Goal: Task Accomplishment & Management: Complete application form

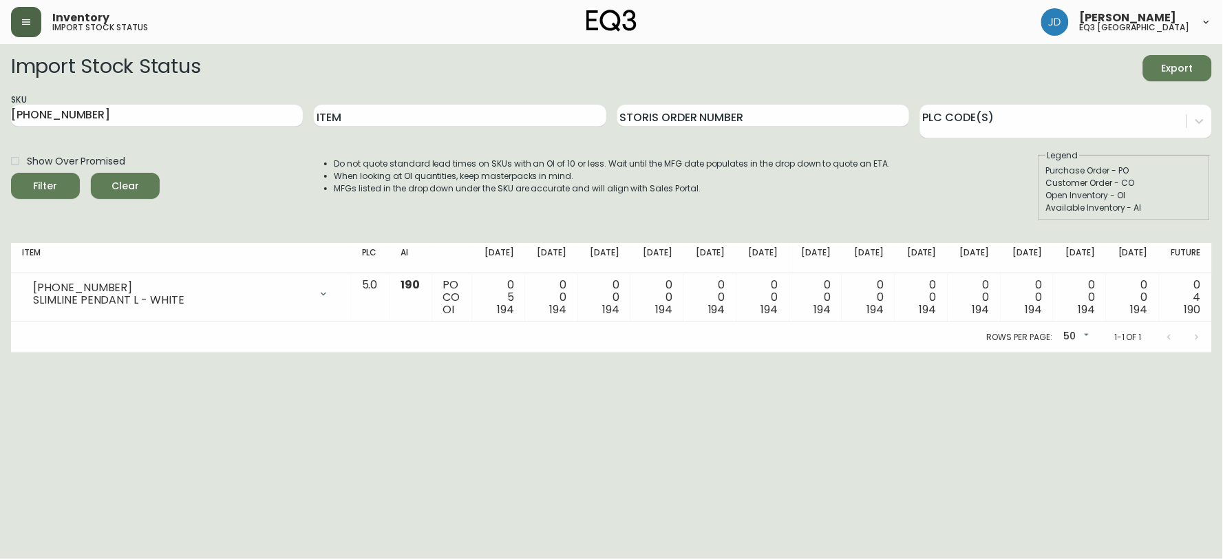
click at [30, 11] on button "button" at bounding box center [26, 22] width 30 height 30
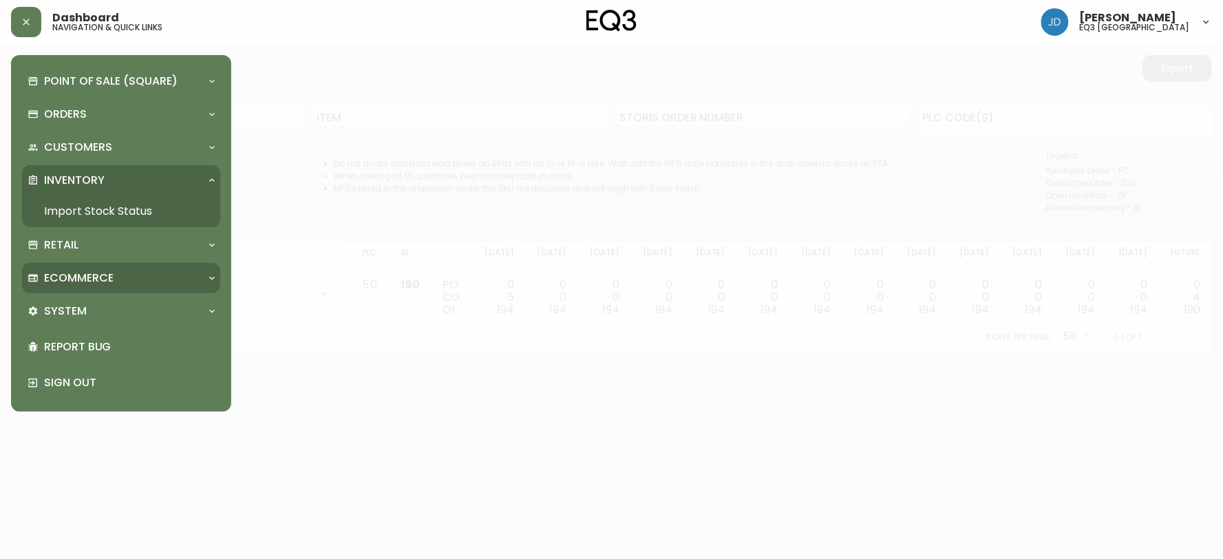
click at [214, 270] on div "Ecommerce" at bounding box center [121, 278] width 198 height 30
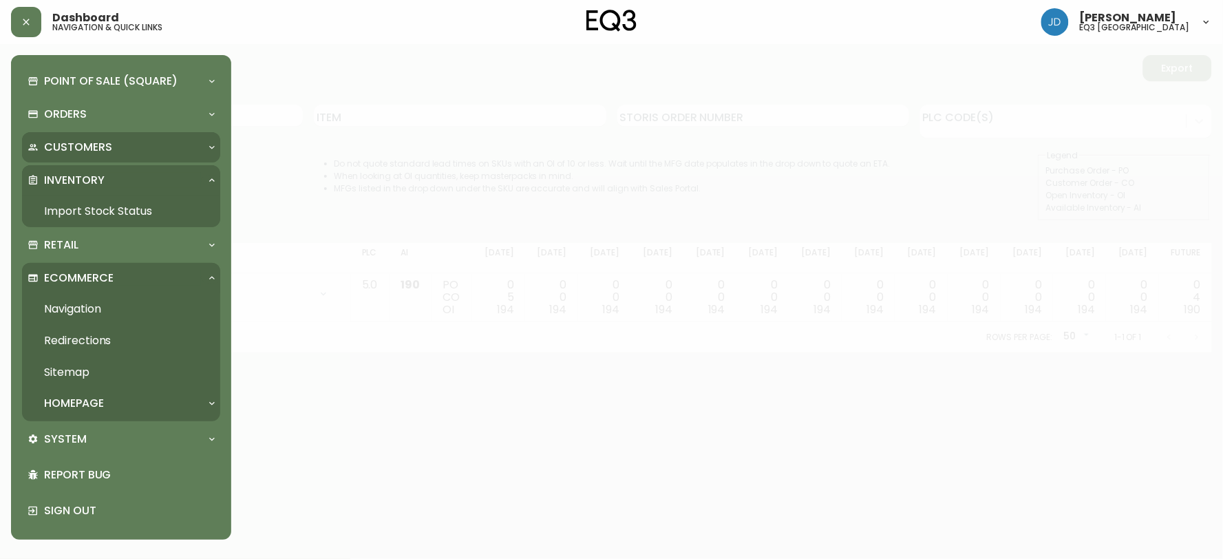
click at [142, 148] on div "Customers" at bounding box center [114, 147] width 173 height 15
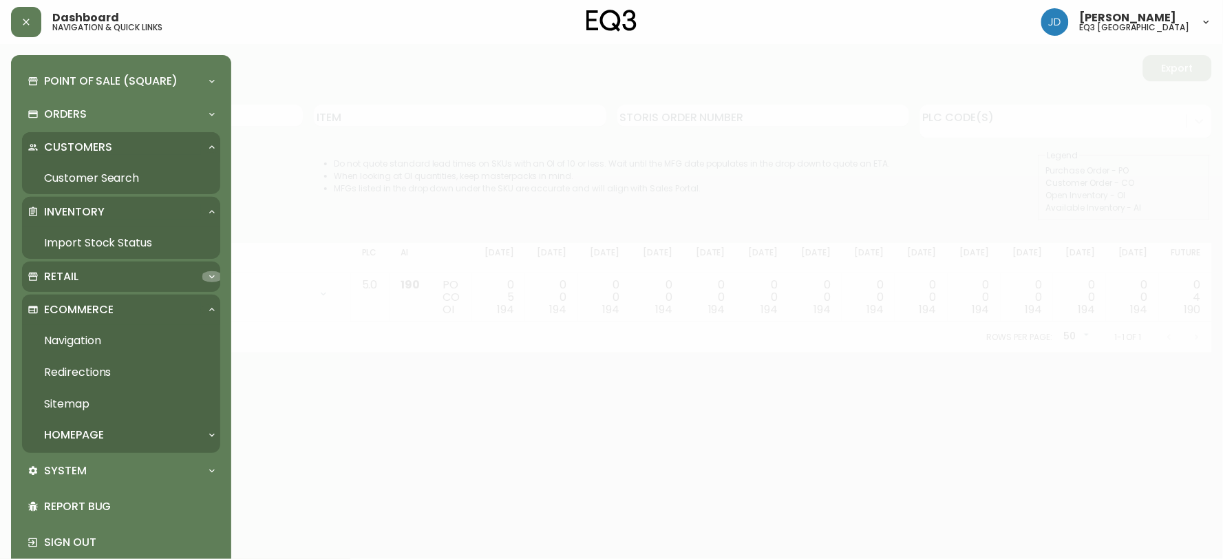
click at [207, 282] on icon at bounding box center [211, 276] width 11 height 11
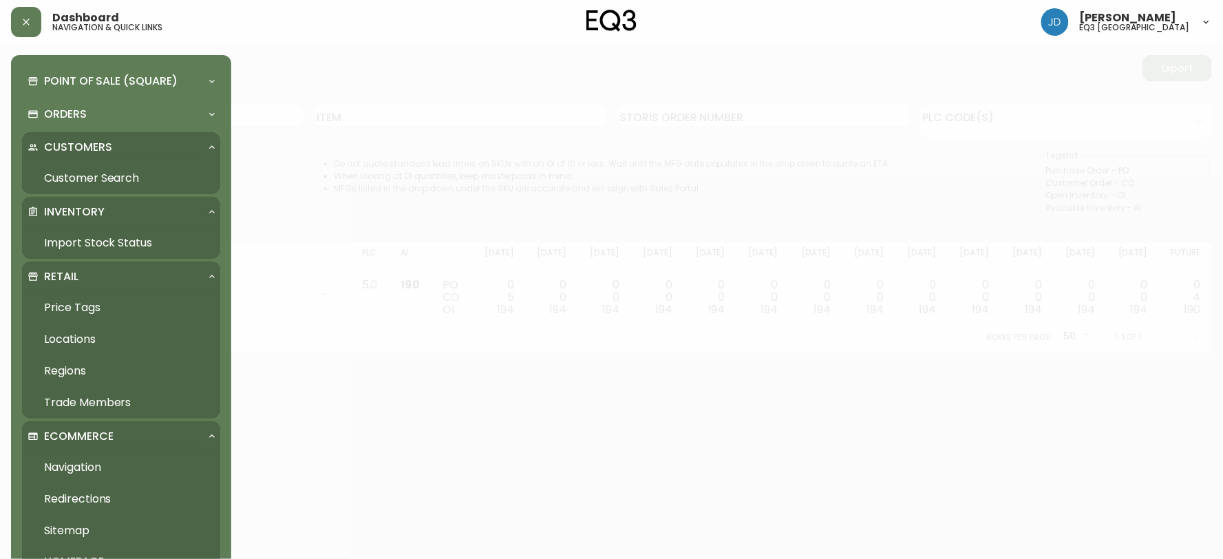
click at [134, 175] on link "Customer Search" at bounding box center [121, 178] width 198 height 32
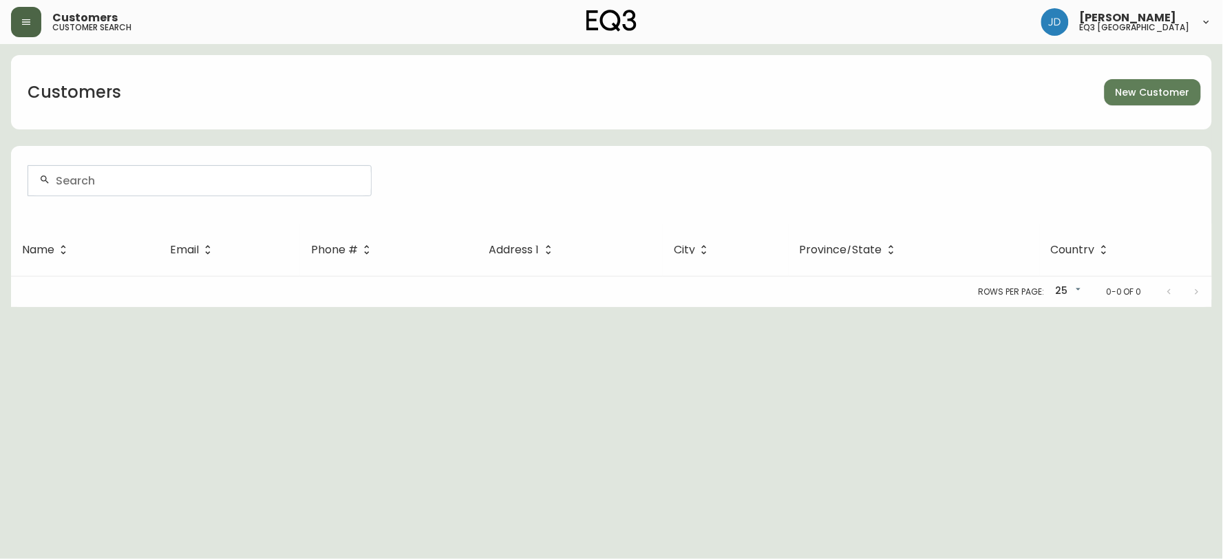
click at [26, 17] on icon "button" at bounding box center [26, 22] width 11 height 11
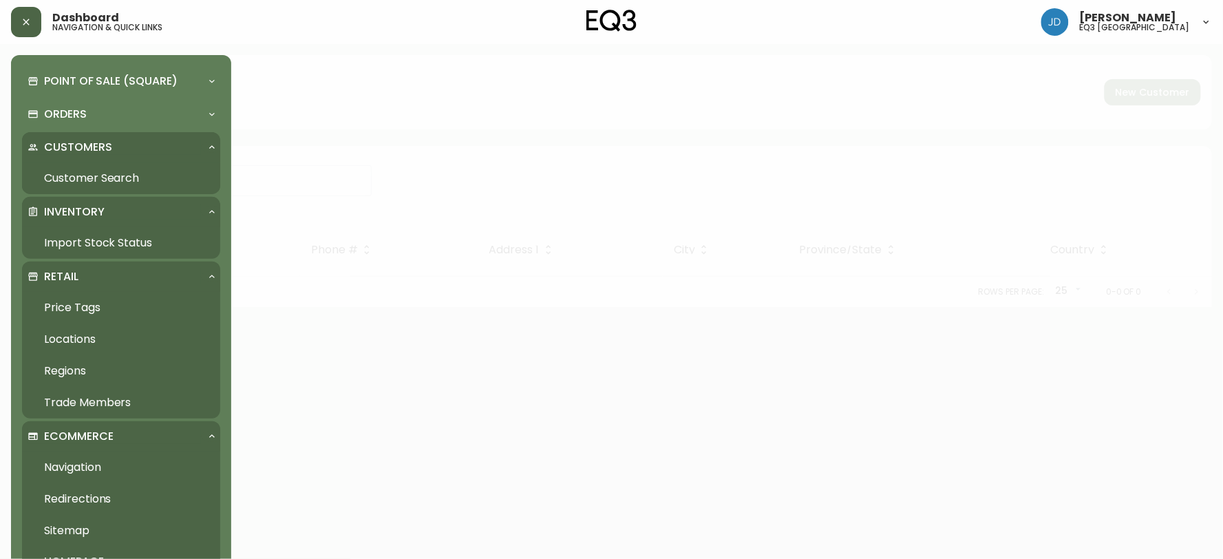
click at [116, 400] on link "Trade Members" at bounding box center [121, 403] width 198 height 32
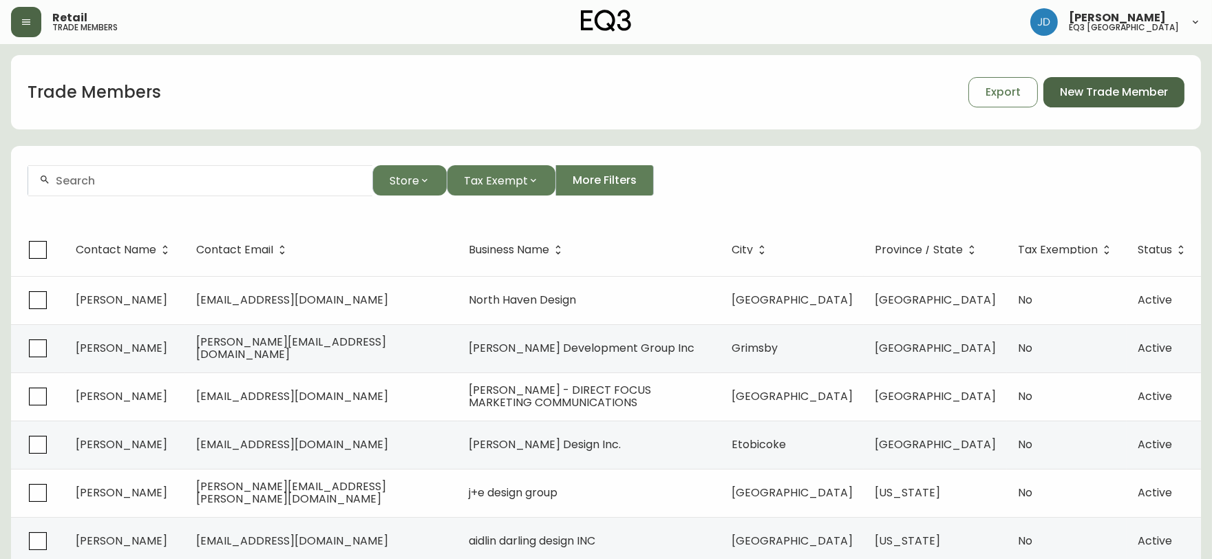
click at [1078, 92] on span "New Trade Member" at bounding box center [1114, 92] width 108 height 15
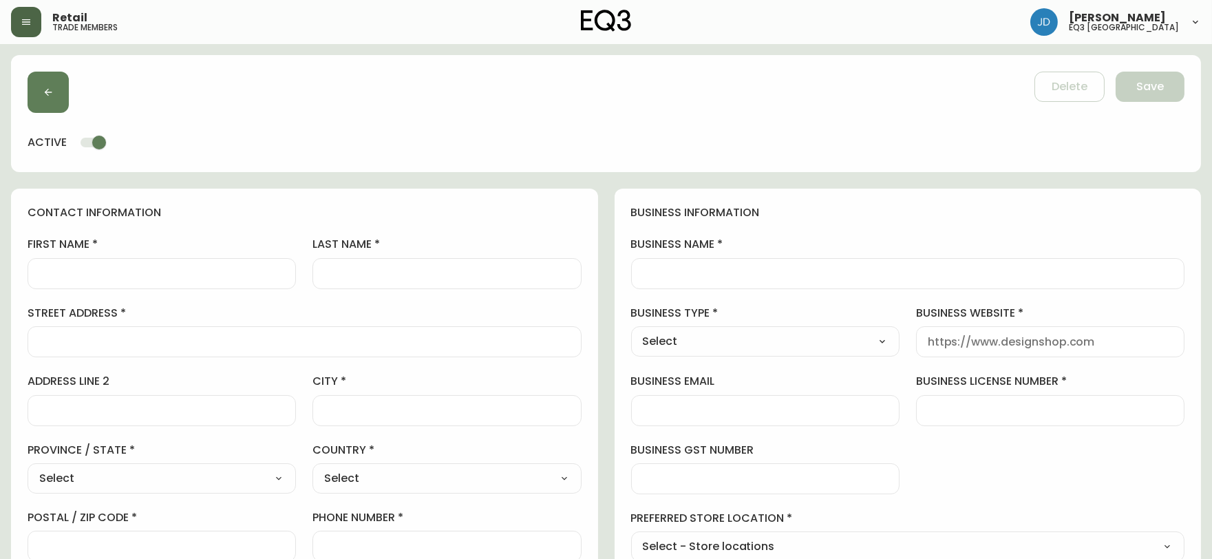
click at [107, 273] on input "first name" at bounding box center [161, 273] width 245 height 13
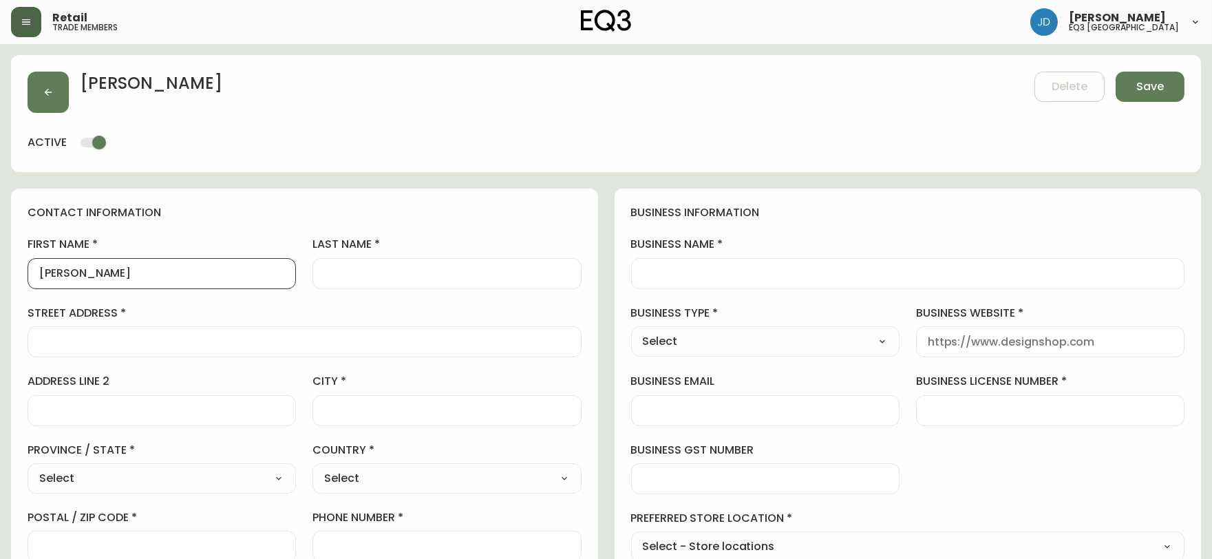
type input "[PERSON_NAME]"
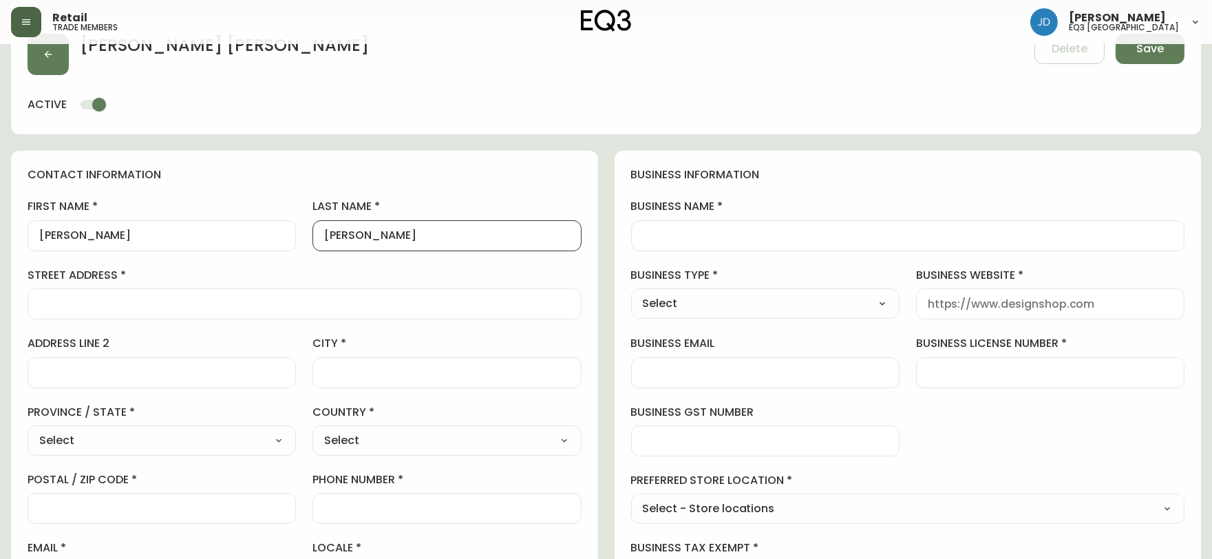
scroll to position [76, 0]
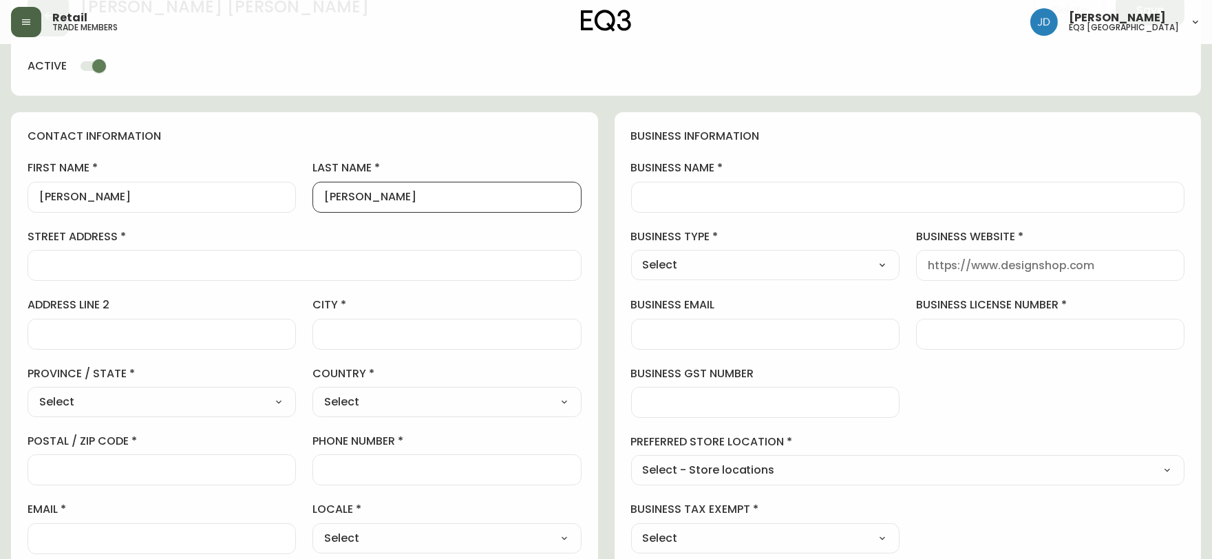
type input "[PERSON_NAME]"
click at [160, 271] on input "street address" at bounding box center [304, 265] width 531 height 13
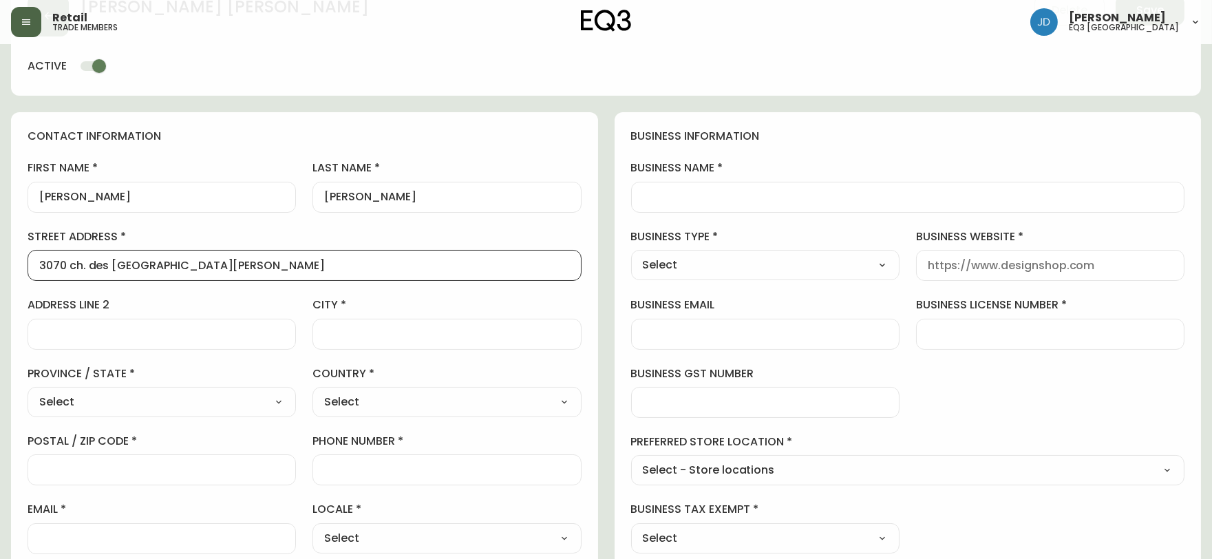
type input "3070 ch. des [GEOGRAPHIC_DATA][PERSON_NAME]"
click at [341, 336] on input "city" at bounding box center [446, 334] width 245 height 13
type input "[GEOGRAPHIC_DATA]"
click at [197, 395] on select "Select [GEOGRAPHIC_DATA] [GEOGRAPHIC_DATA] [GEOGRAPHIC_DATA] [GEOGRAPHIC_DATA] …" at bounding box center [162, 402] width 268 height 21
select select "QC"
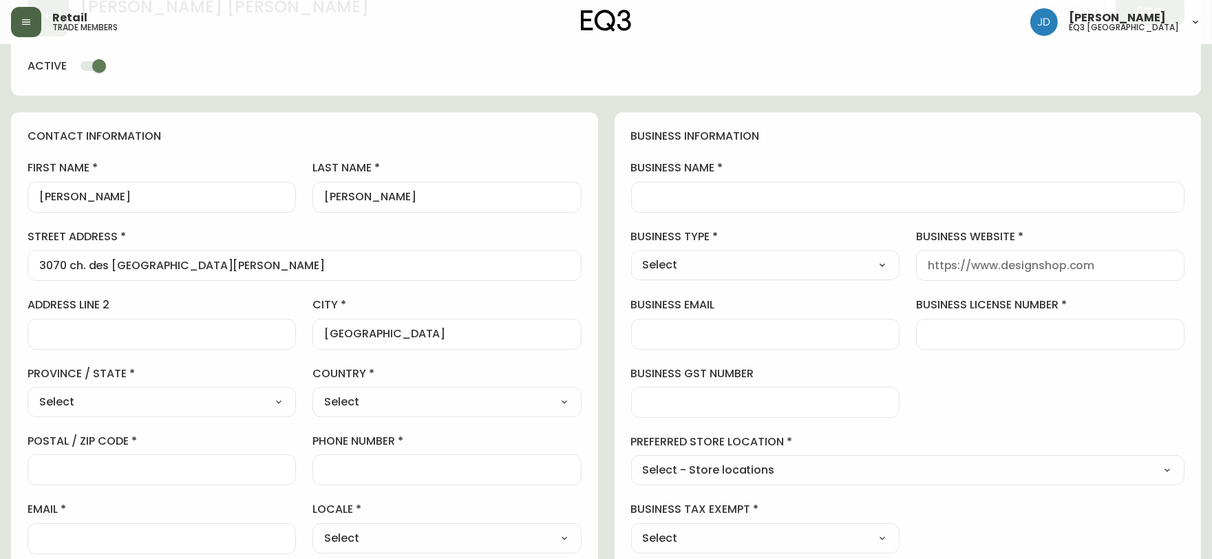
click at [28, 392] on select "Select [GEOGRAPHIC_DATA] [GEOGRAPHIC_DATA] [GEOGRAPHIC_DATA] [GEOGRAPHIC_DATA] …" at bounding box center [162, 402] width 268 height 21
type input "[GEOGRAPHIC_DATA]"
click at [354, 407] on select "Select [GEOGRAPHIC_DATA] [GEOGRAPHIC_DATA]" at bounding box center [446, 402] width 268 height 21
select select "CA"
click at [312, 392] on select "Select [GEOGRAPHIC_DATA] [GEOGRAPHIC_DATA]" at bounding box center [446, 402] width 268 height 21
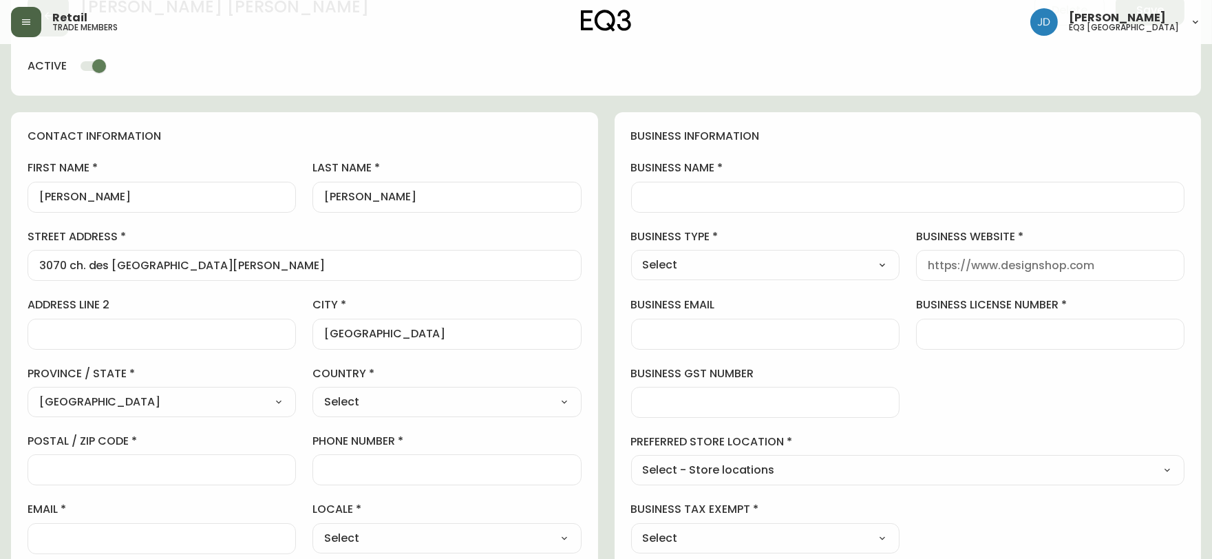
type input "[GEOGRAPHIC_DATA]"
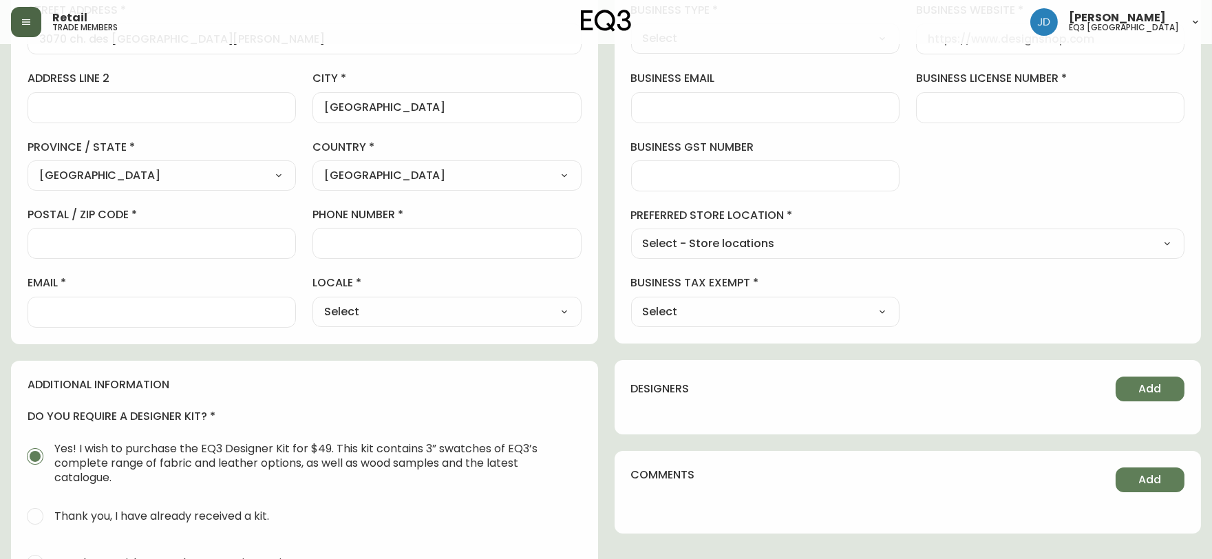
scroll to position [306, 0]
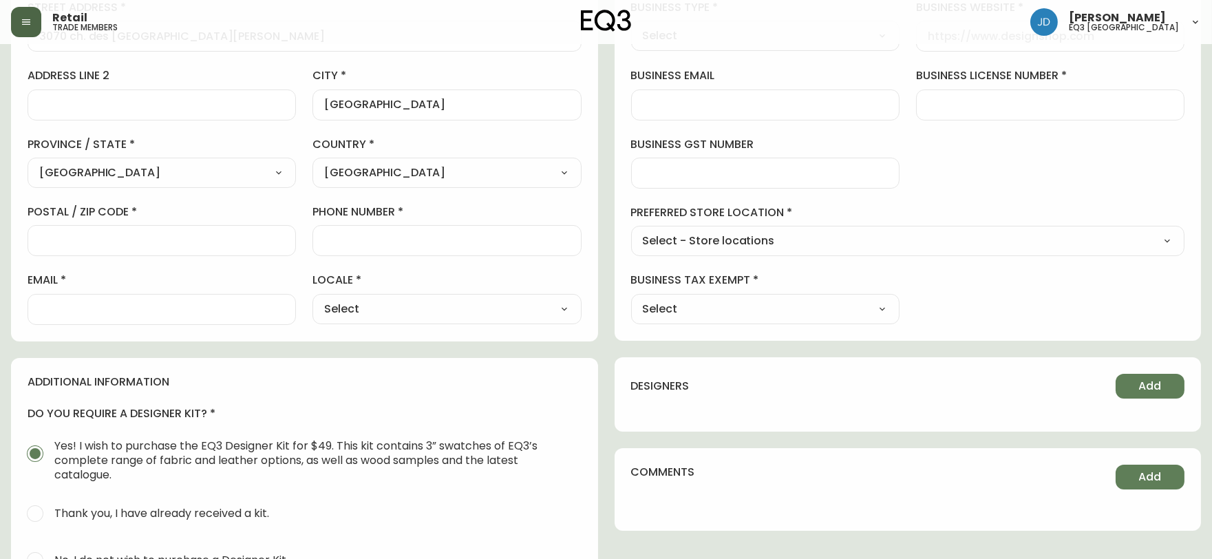
click at [221, 248] on div at bounding box center [162, 240] width 268 height 31
type input "G1W 2K4"
click at [339, 246] on input "phone number" at bounding box center [446, 240] width 245 height 13
type input "4186518954"
click at [214, 303] on input "email" at bounding box center [161, 309] width 245 height 13
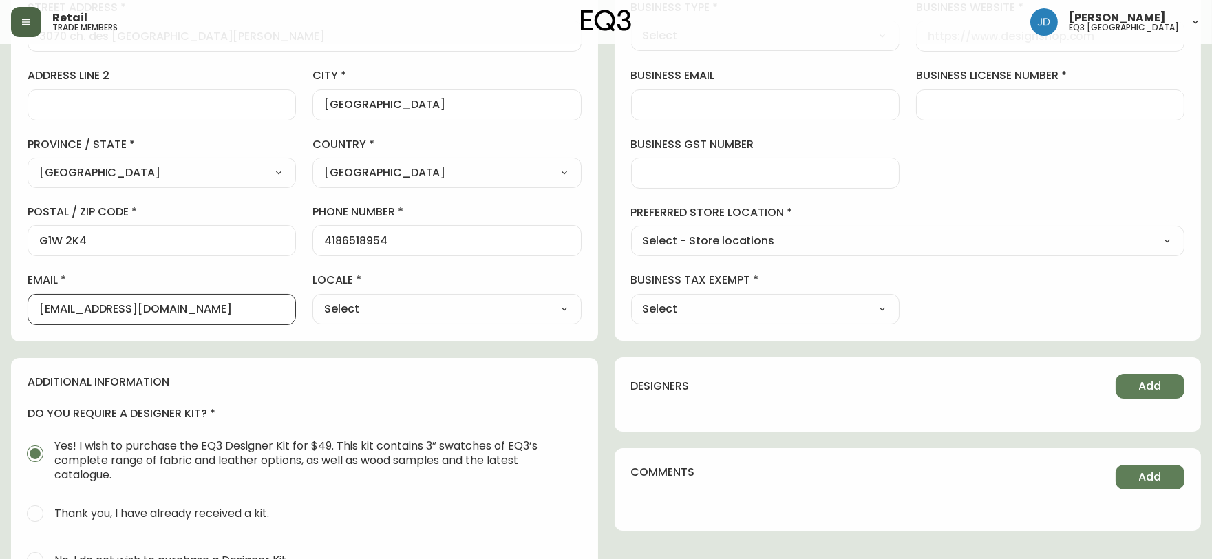
type input "[EMAIL_ADDRESS][DOMAIN_NAME]"
click at [379, 312] on select "Select CA_EN [GEOGRAPHIC_DATA] US_EN" at bounding box center [446, 309] width 268 height 21
select select "CA_FR"
click at [312, 299] on select "Select CA_EN [GEOGRAPHIC_DATA] US_EN" at bounding box center [446, 309] width 268 height 21
type input "CA_FR"
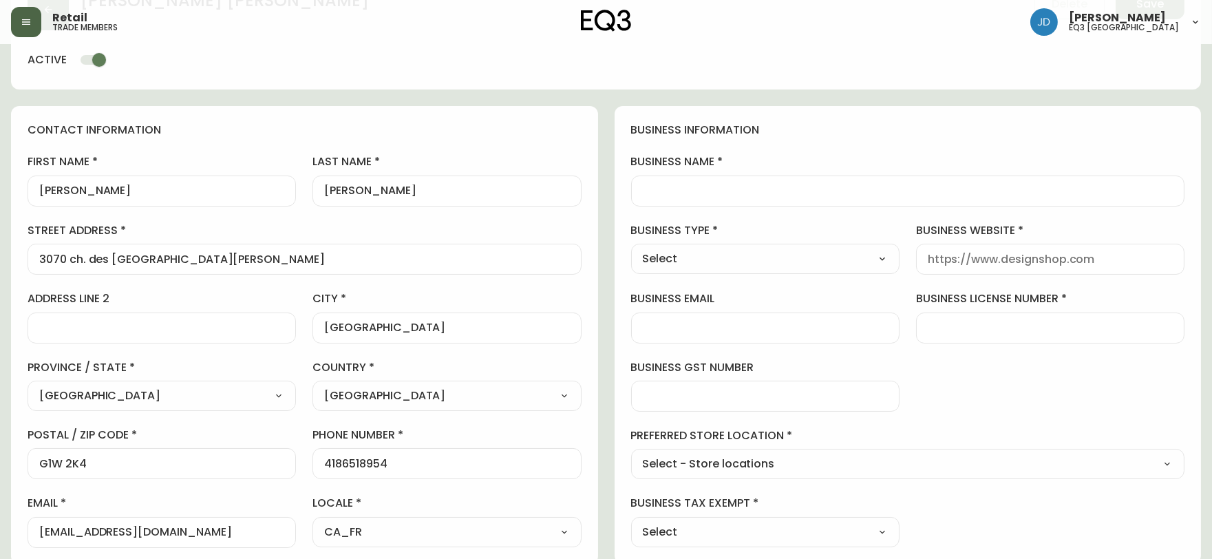
scroll to position [0, 0]
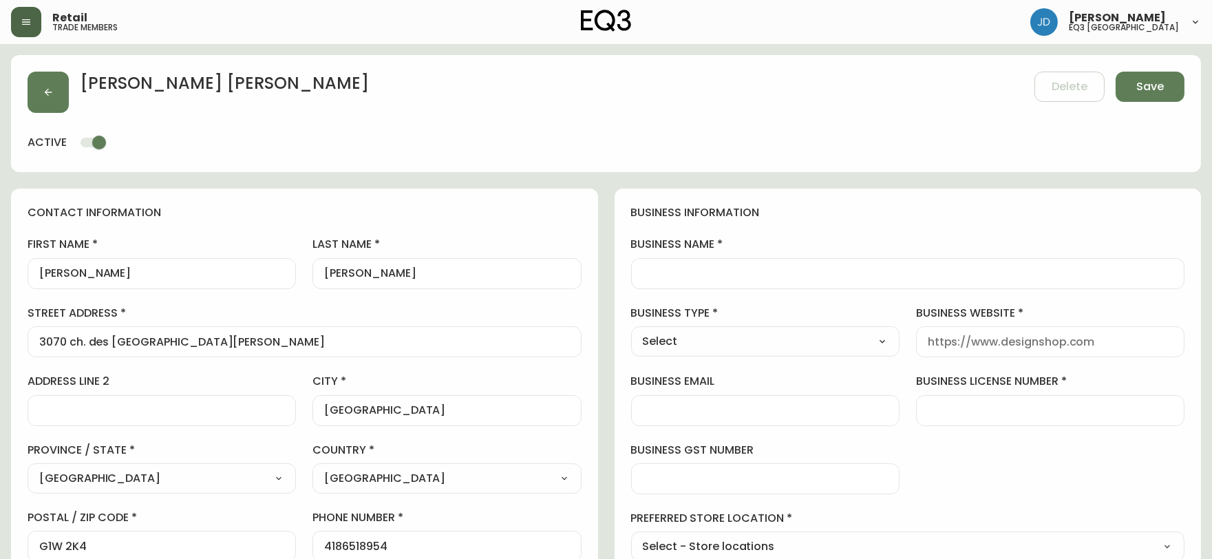
click at [728, 272] on input "business name" at bounding box center [908, 273] width 531 height 13
type input "PMA ARCHITECTES"
click at [888, 337] on select "Select Interior Designer Architect Home Builder Contractor Real Estate Agent Ho…" at bounding box center [765, 341] width 268 height 21
select select "Architect"
click at [631, 331] on select "Select Interior Designer Architect Home Builder Contractor Real Estate Agent Ho…" at bounding box center [765, 341] width 268 height 21
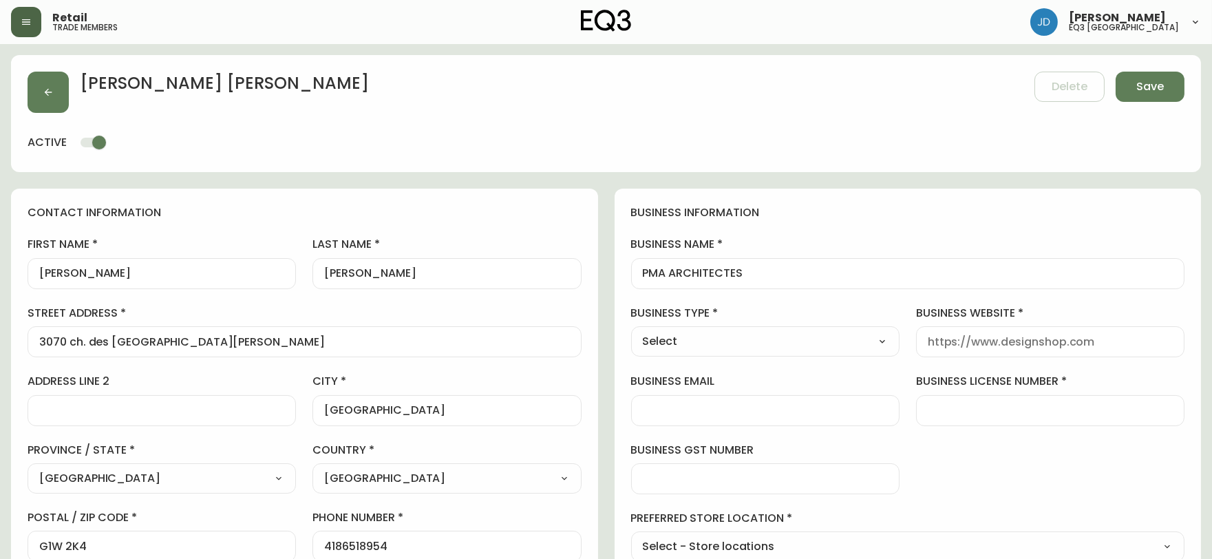
type input "Architect"
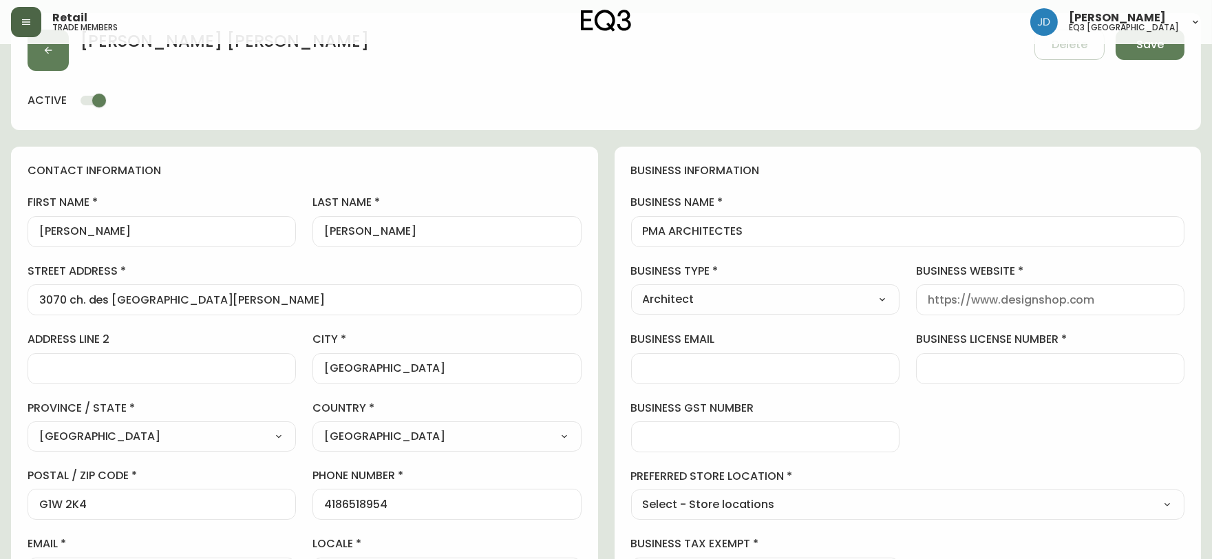
scroll to position [76, 0]
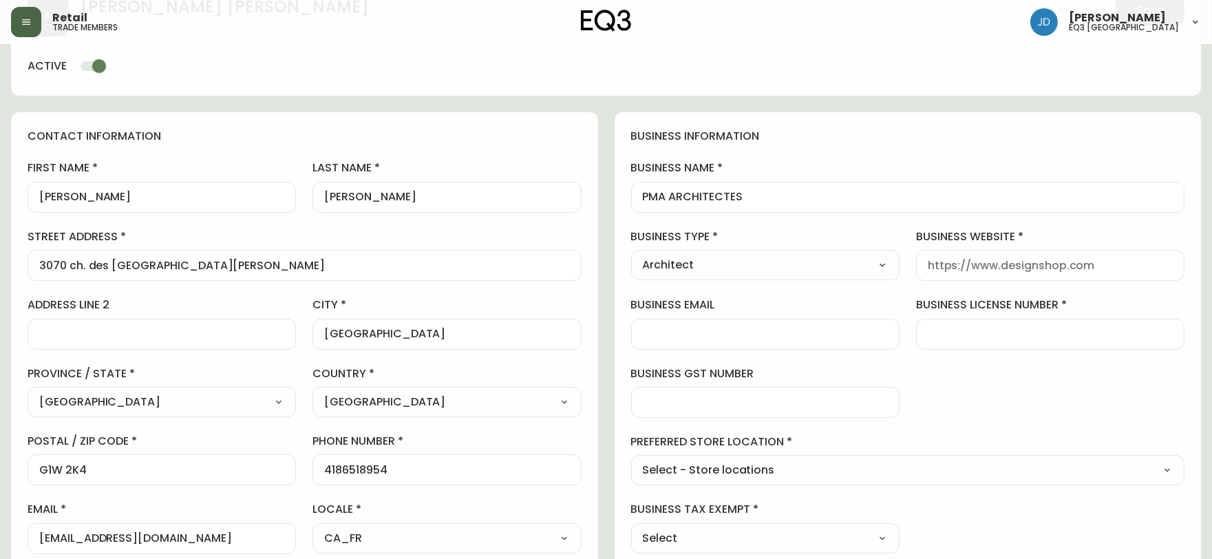
click at [824, 470] on select "Select - Store locations EQ3 [GEOGRAPHIC_DATA] EQ3 [GEOGRAPHIC_DATA] [GEOGRAPHI…" at bounding box center [908, 470] width 554 height 21
select select "cjwc5ks7z000g3h5rrpv4afax"
click at [631, 460] on select "Select - Store locations EQ3 [GEOGRAPHIC_DATA] EQ3 [GEOGRAPHIC_DATA] [GEOGRAPHI…" at bounding box center [908, 470] width 554 height 21
type input "EQ3 [GEOGRAPHIC_DATA]"
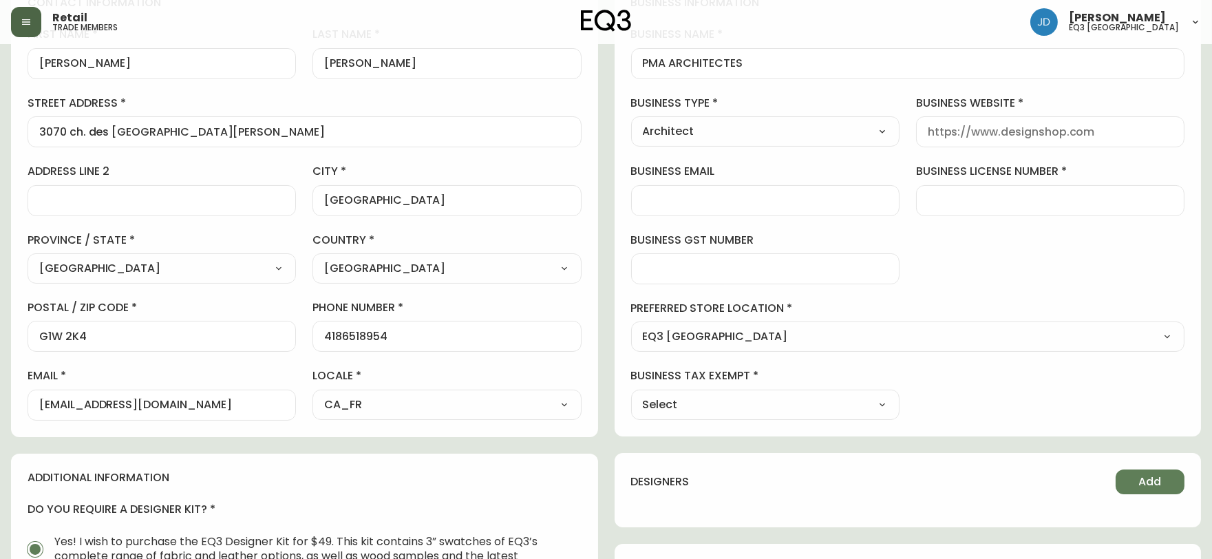
scroll to position [229, 0]
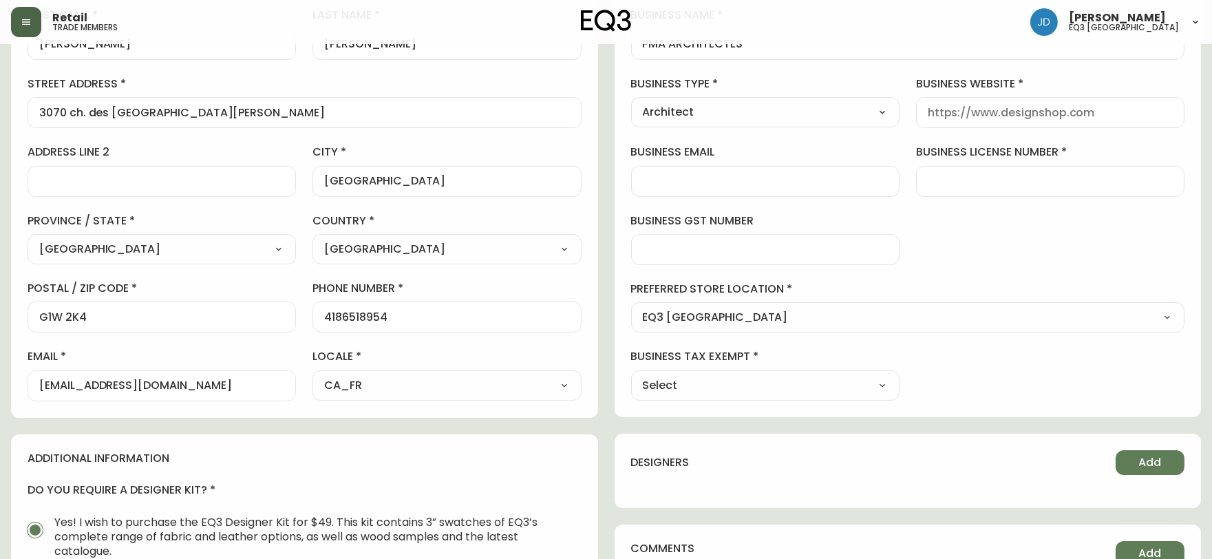
click at [837, 375] on select "Select Yes No" at bounding box center [765, 385] width 268 height 21
click at [842, 379] on select "Select Yes No" at bounding box center [765, 385] width 268 height 21
click at [820, 389] on select "Select Yes No" at bounding box center [765, 385] width 268 height 21
select select "false"
click at [631, 375] on select "Select Yes No" at bounding box center [765, 385] width 268 height 21
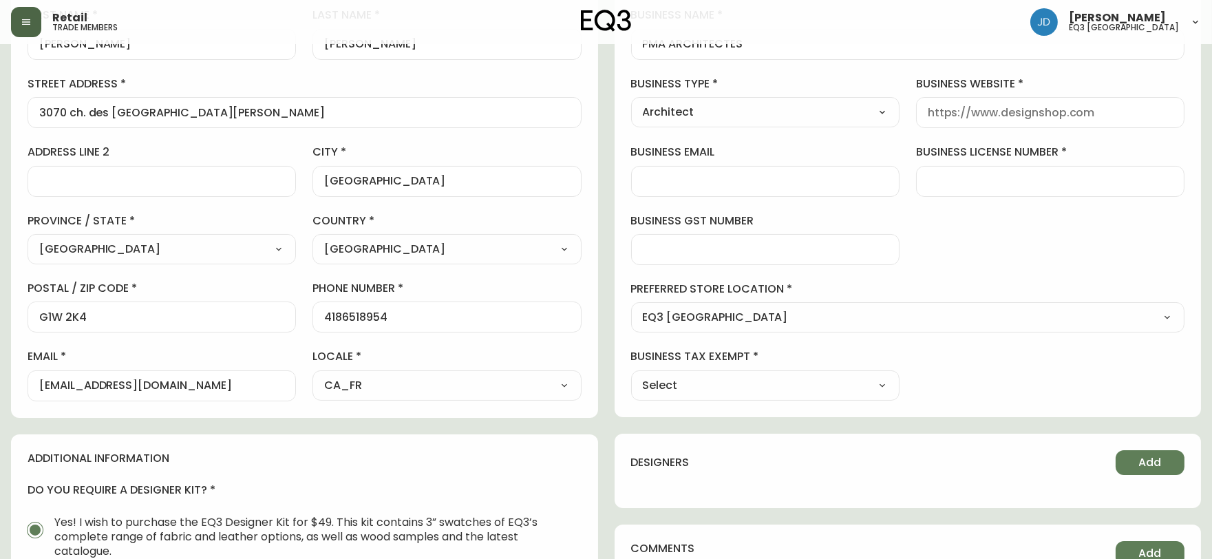
type input "No"
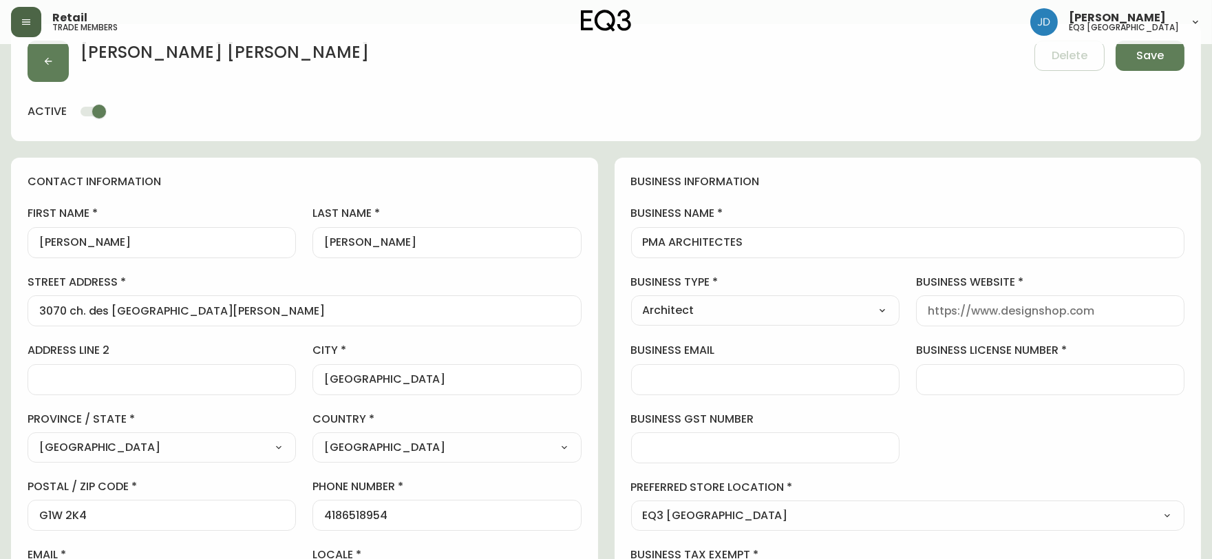
scroll to position [0, 0]
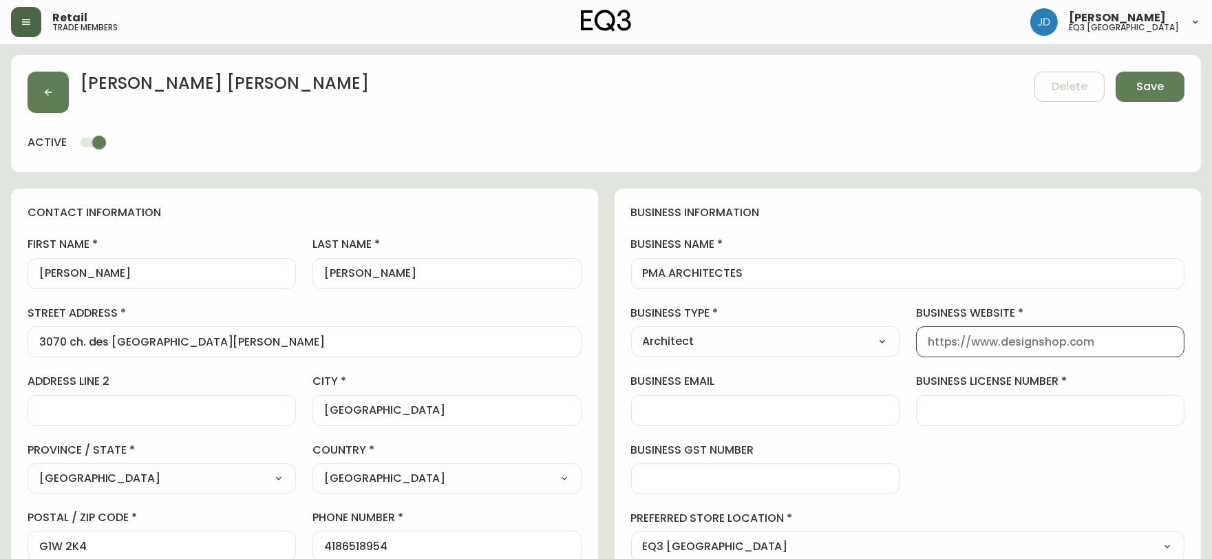
drag, startPoint x: 1109, startPoint y: 339, endPoint x: 982, endPoint y: 344, distance: 126.7
click at [982, 344] on input "business website" at bounding box center [1050, 341] width 245 height 13
type input "P"
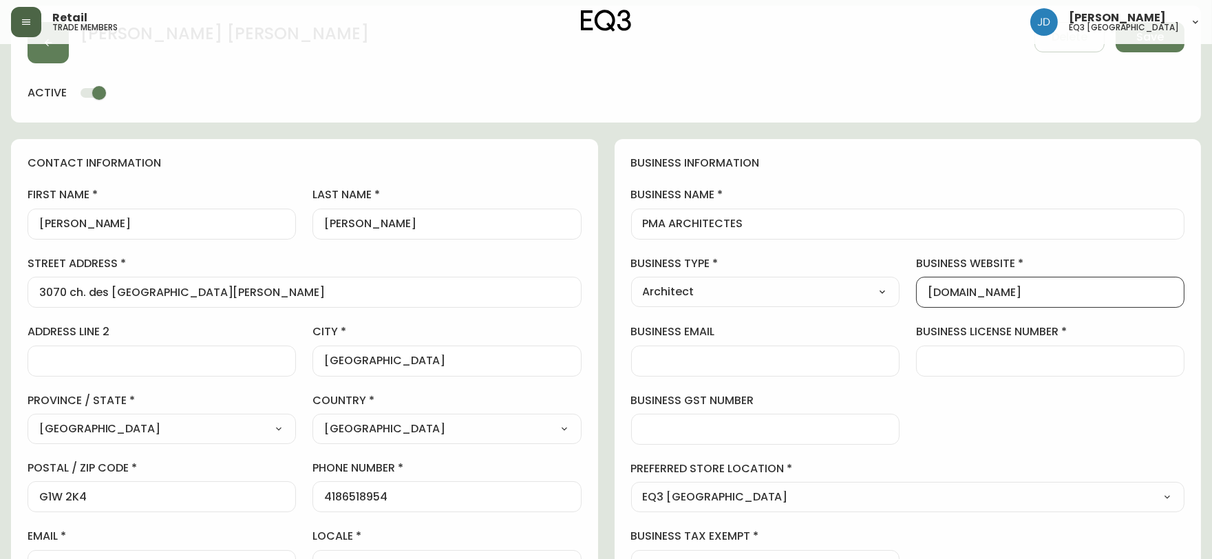
scroll to position [76, 0]
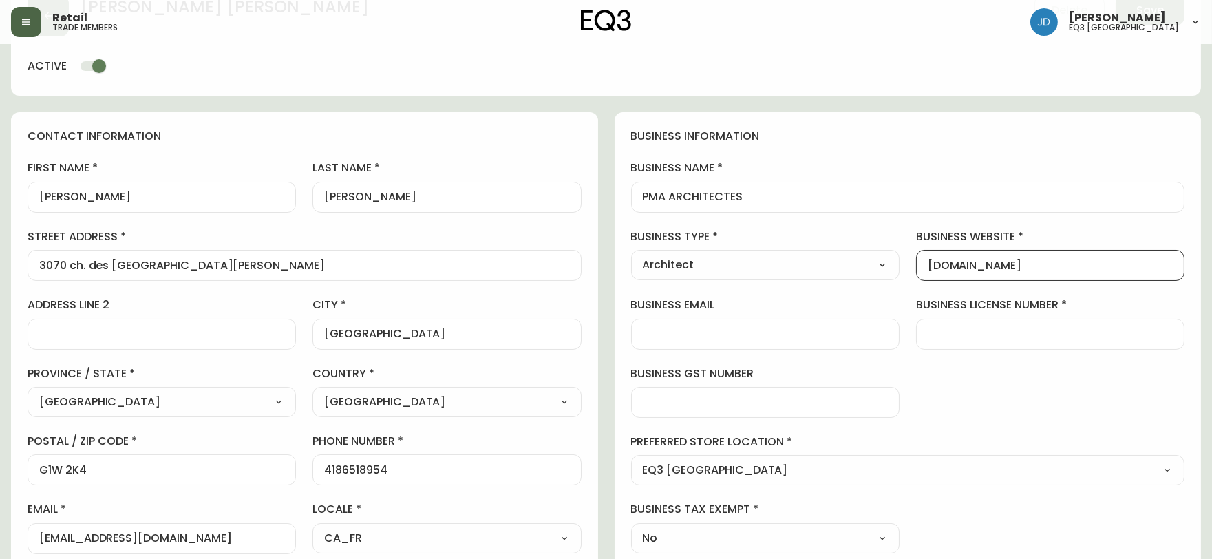
type input "[DOMAIN_NAME]"
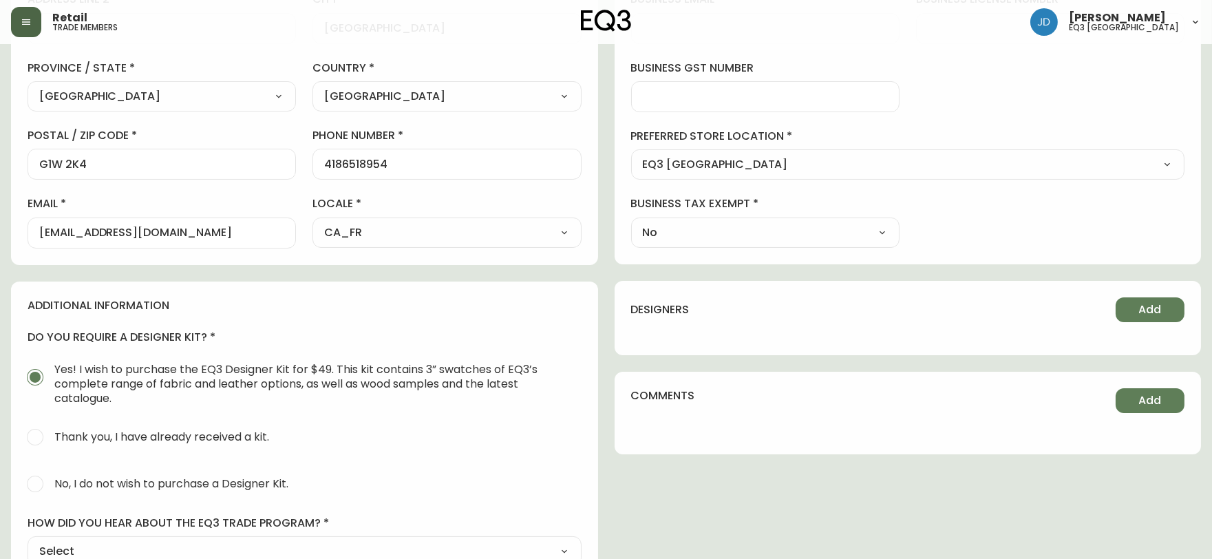
scroll to position [458, 0]
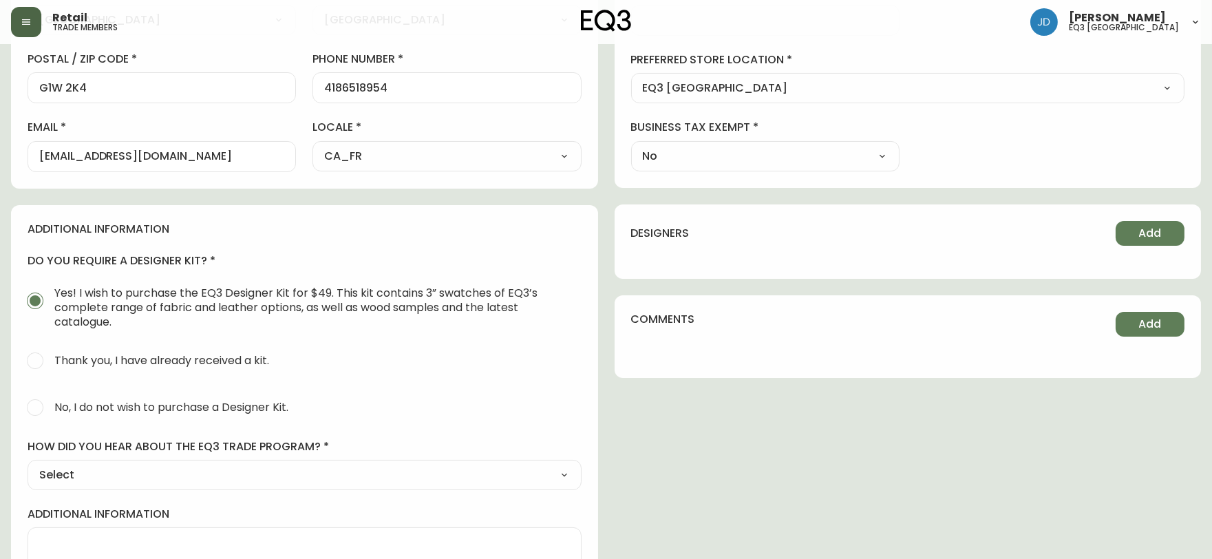
click at [39, 405] on input "No, I do not wish to purchase a Designer Kit." at bounding box center [35, 407] width 30 height 30
radio input "true"
radio input "false"
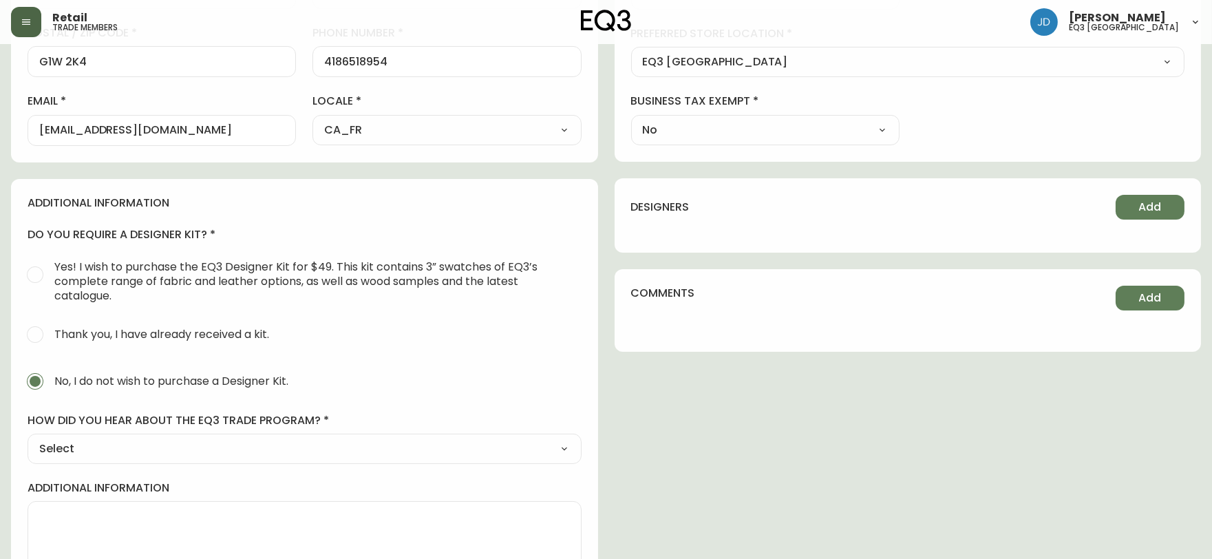
scroll to position [531, 0]
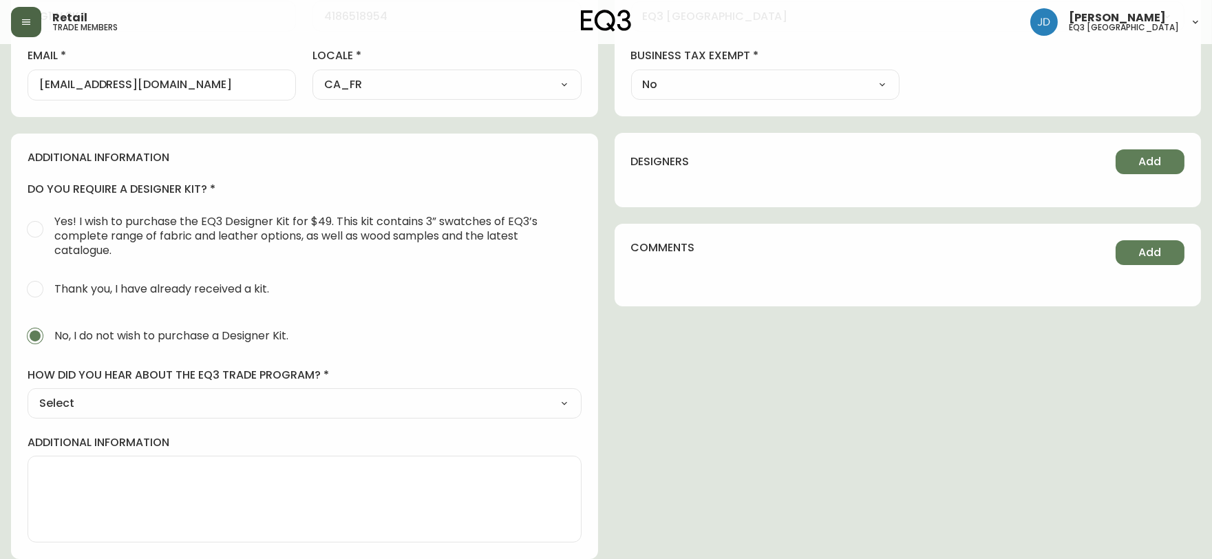
click at [293, 394] on select "Select Social Media Advertisement Trade Show Outreach from a Trade Rep Other" at bounding box center [305, 403] width 554 height 21
select select "Other"
click at [28, 393] on select "Select Social Media Advertisement Trade Show Outreach from a Trade Rep Other" at bounding box center [305, 403] width 554 height 21
type input "Other"
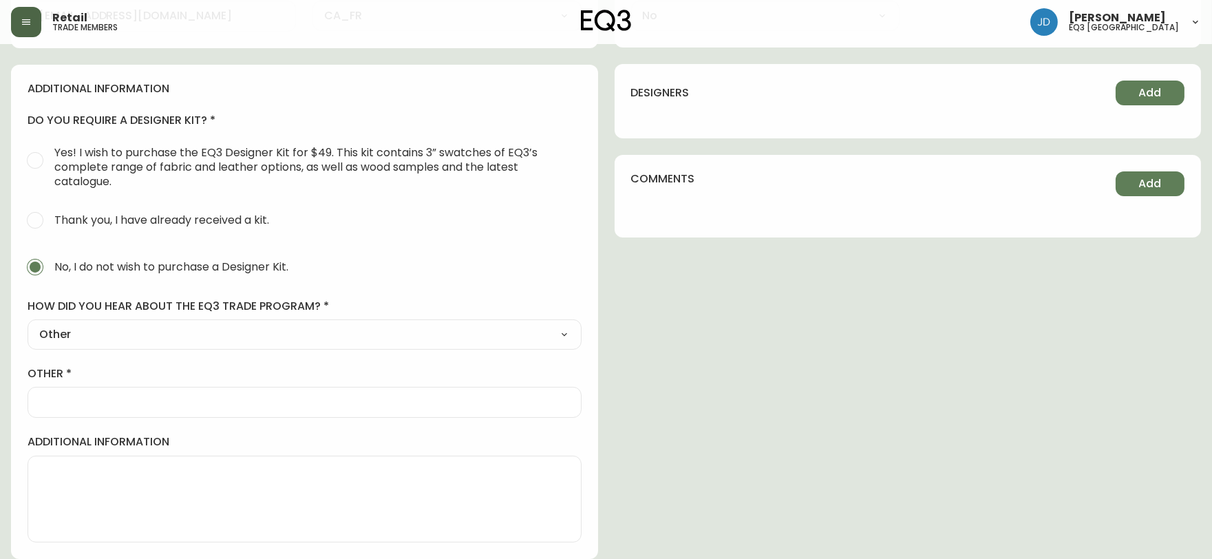
click at [158, 404] on input "other" at bounding box center [304, 402] width 531 height 13
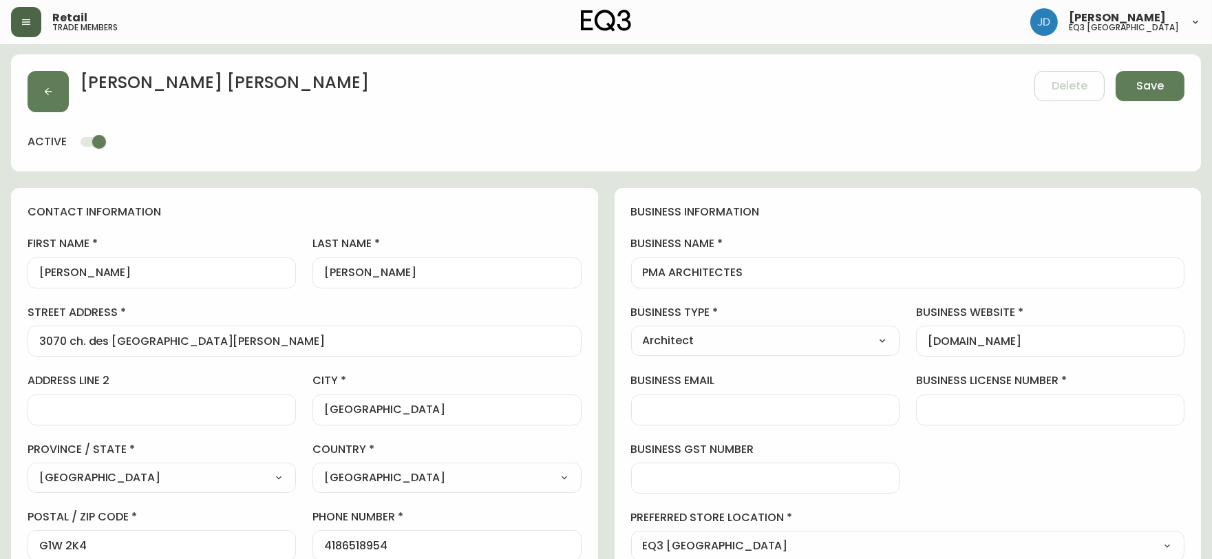
scroll to position [0, 0]
type input "[DOMAIN_NAME]"
click at [1150, 92] on span "Save" at bounding box center [1150, 86] width 28 height 15
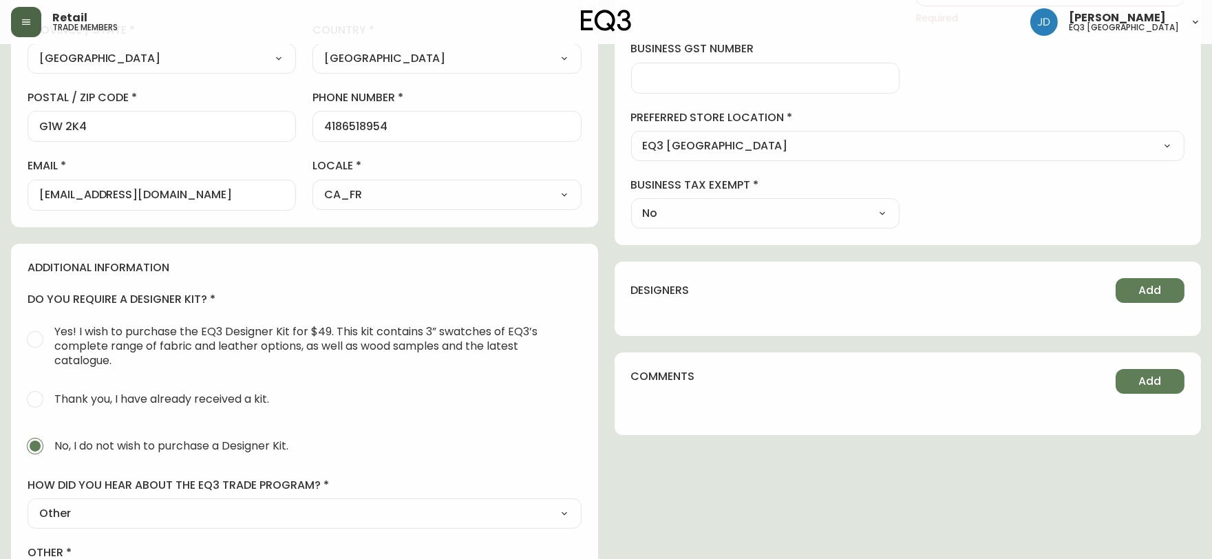
scroll to position [229, 0]
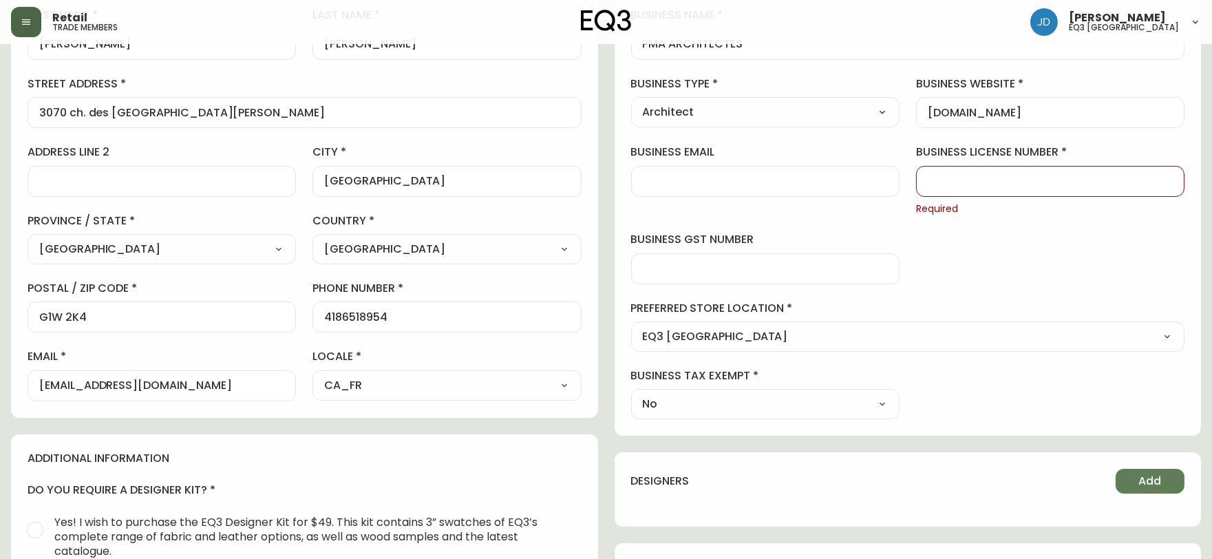
click at [1000, 180] on input "business license number" at bounding box center [1050, 181] width 245 height 13
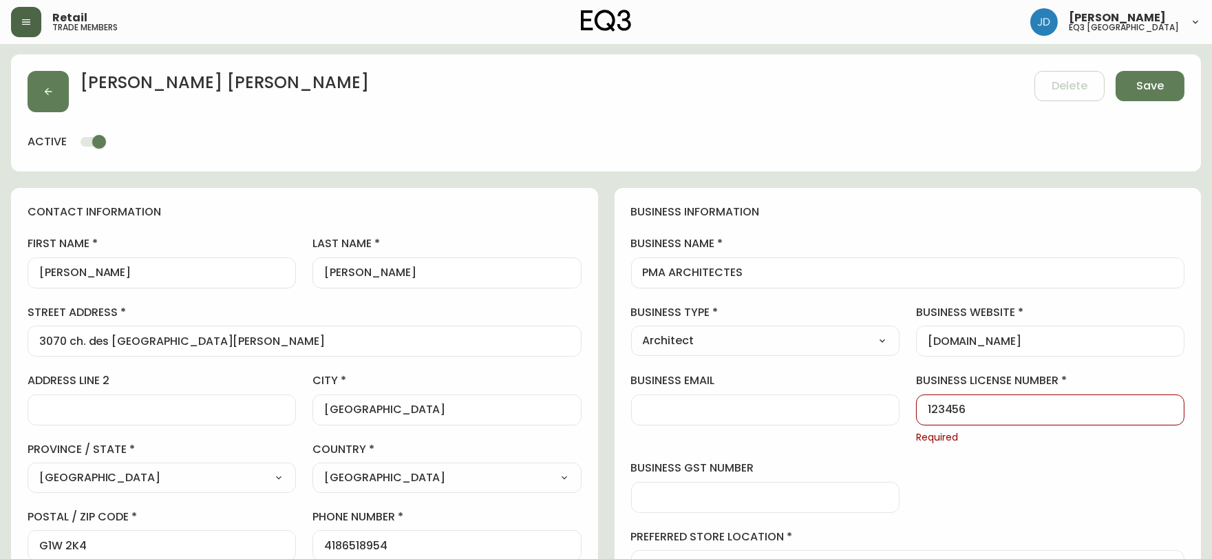
scroll to position [0, 0]
type input "123456"
click at [1159, 93] on span "Save" at bounding box center [1150, 86] width 28 height 15
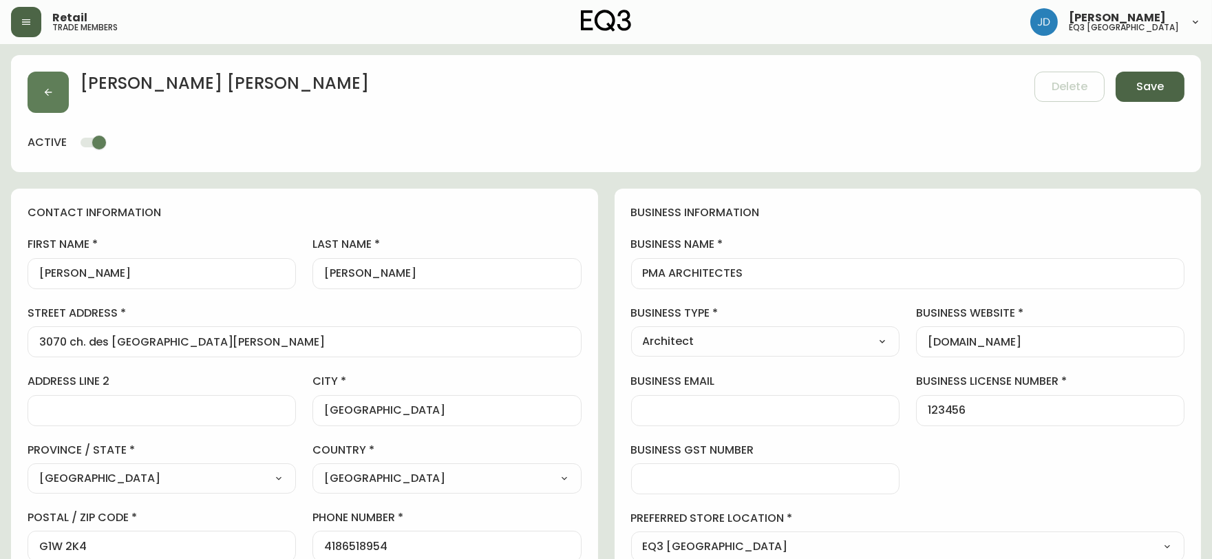
type input "[PHONE_NUMBER]"
type input "Other"
select select "Other"
